Goal: Task Accomplishment & Management: Use online tool/utility

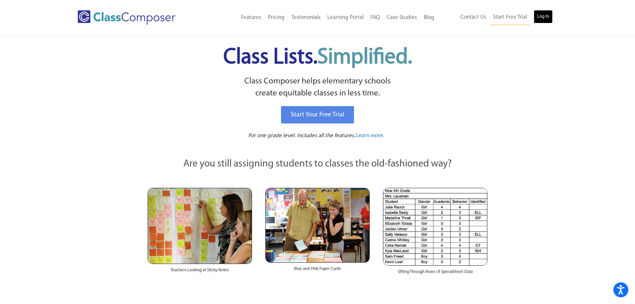
click at [541, 16] on link "Log In" at bounding box center [543, 16] width 19 height 13
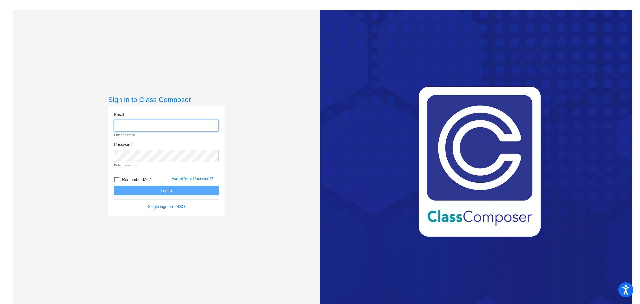
type input "[PERSON_NAME][EMAIL_ADDRESS][PERSON_NAME][DOMAIN_NAME]"
click at [150, 189] on form "Email ashley.dillon@ocps.net Enter an email. Password Enter password. Remember …" at bounding box center [166, 161] width 105 height 98
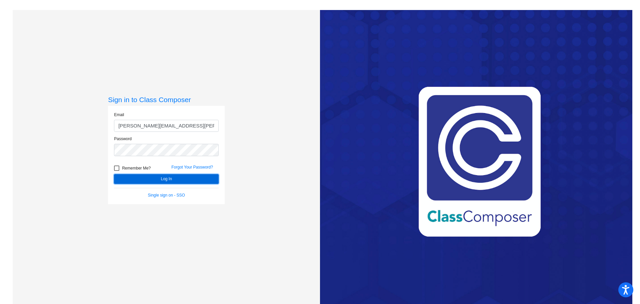
click at [148, 177] on button "Log In" at bounding box center [166, 179] width 105 height 10
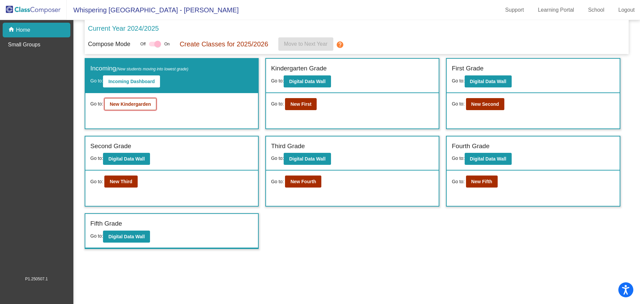
click at [138, 101] on button "New Kindergarden" at bounding box center [130, 104] width 52 height 12
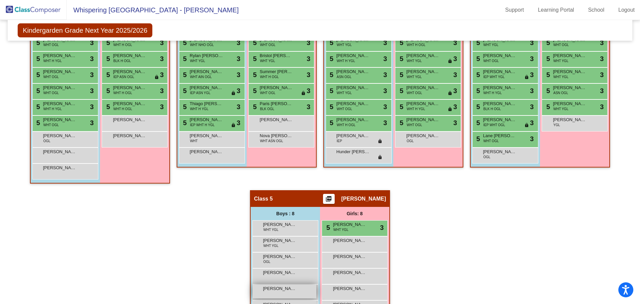
scroll to position [151, 0]
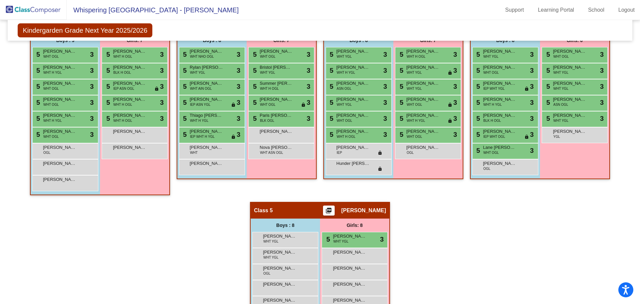
click at [468, 250] on div "Hallway - Hallway Class picture_as_pdf Add Student First Name Last Name Student…" at bounding box center [320, 193] width 614 height 353
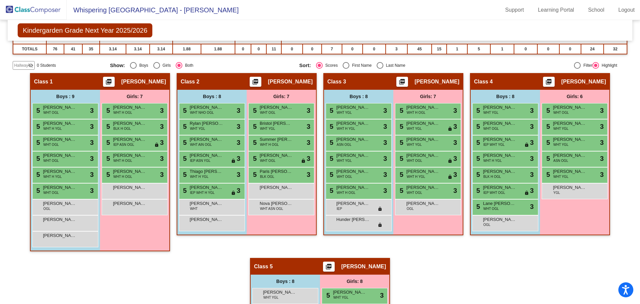
scroll to position [84, 0]
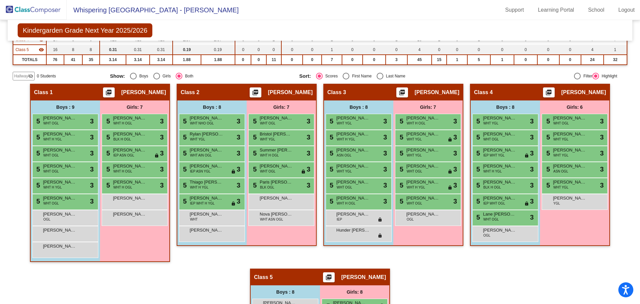
click at [497, 287] on div "Hallway - Hallway Class picture_as_pdf Add Student First Name Last Name Student…" at bounding box center [320, 260] width 614 height 353
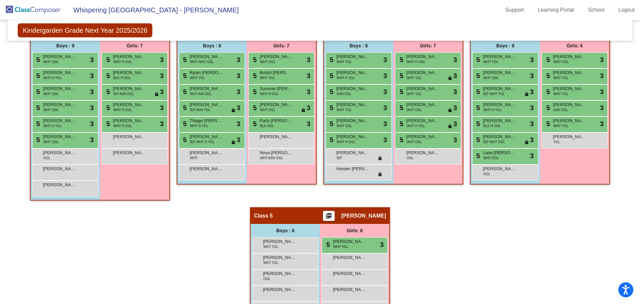
scroll to position [217, 0]
